Goal: Entertainment & Leisure: Consume media (video, audio)

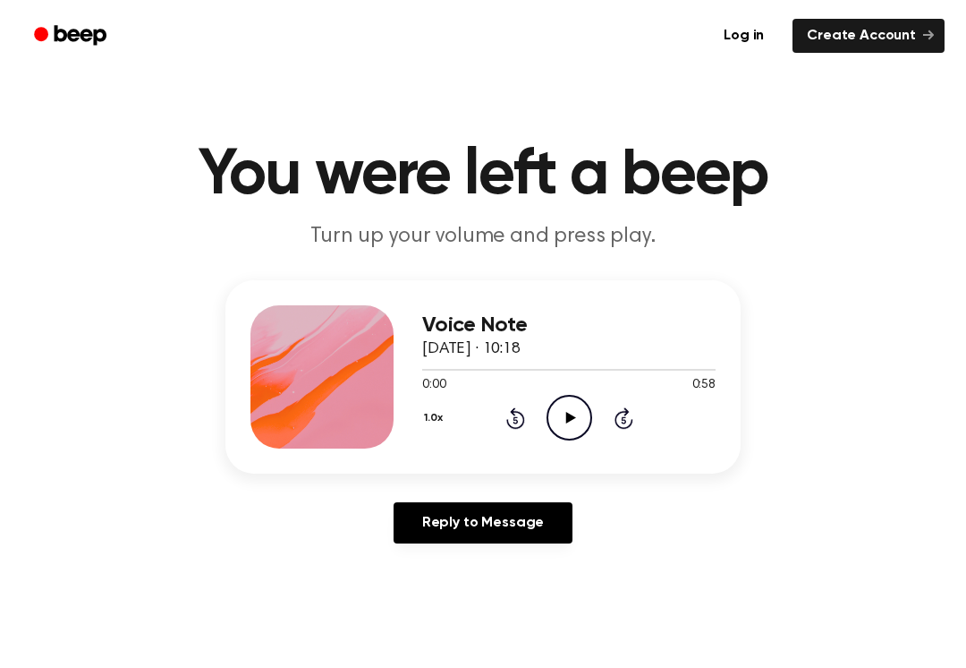
click at [559, 406] on icon "Play Audio" at bounding box center [570, 418] width 46 height 46
click at [513, 422] on icon "Rewind 5 seconds" at bounding box center [516, 417] width 20 height 23
click at [510, 425] on icon at bounding box center [516, 417] width 19 height 21
click at [508, 420] on icon at bounding box center [516, 417] width 19 height 21
click at [439, 413] on button "1.0x" at bounding box center [435, 418] width 27 height 30
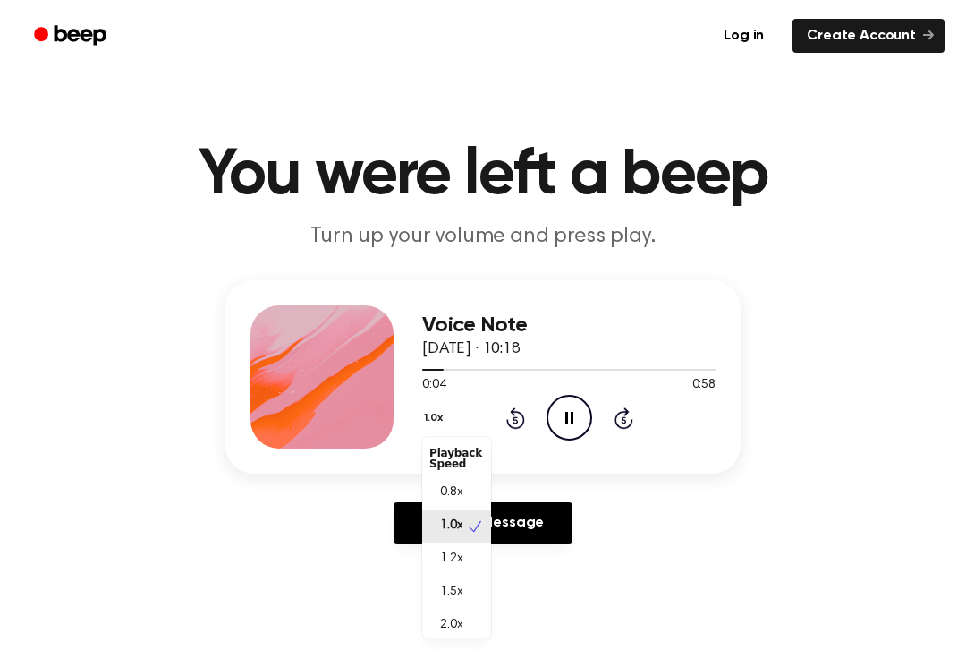
click at [456, 626] on span "2.0x" at bounding box center [451, 625] width 22 height 19
click at [521, 415] on icon at bounding box center [516, 417] width 19 height 21
click at [514, 416] on icon "Rewind 5 seconds" at bounding box center [516, 417] width 20 height 23
click at [515, 422] on icon "Rewind 5 seconds" at bounding box center [516, 417] width 20 height 23
click at [426, 420] on button "2.0x" at bounding box center [437, 418] width 30 height 30
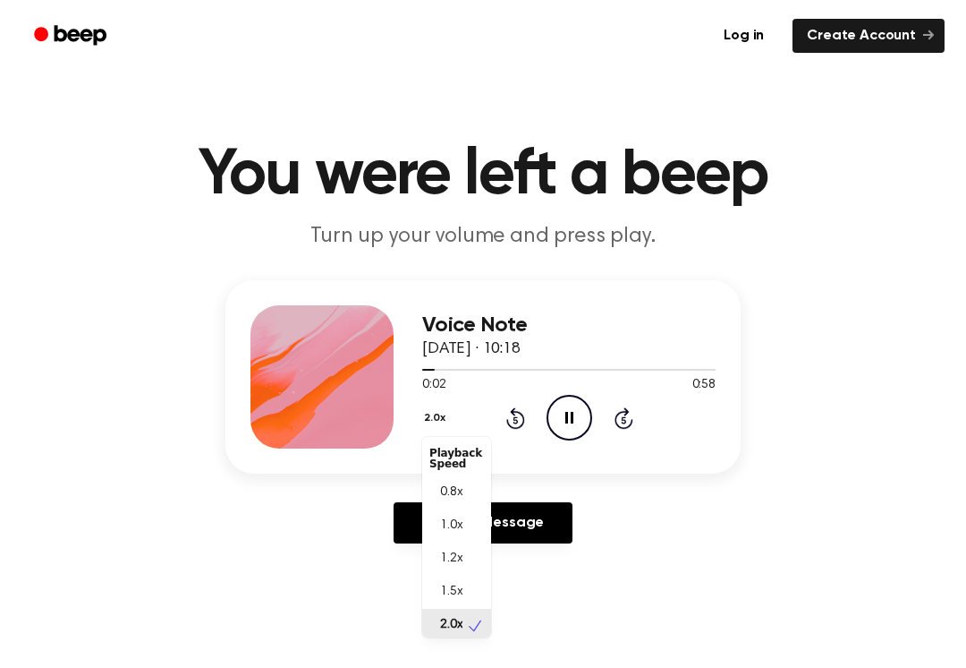
scroll to position [4, 0]
click at [448, 477] on div "0.8x" at bounding box center [456, 488] width 69 height 33
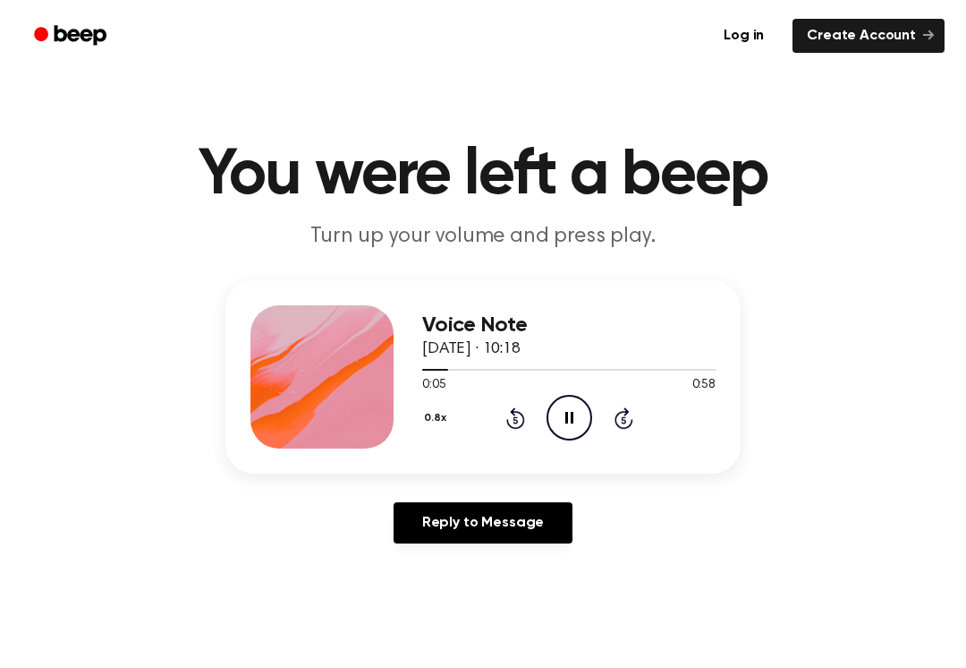
click at [518, 422] on icon "Rewind 5 seconds" at bounding box center [516, 417] width 20 height 23
